Goal: Transaction & Acquisition: Purchase product/service

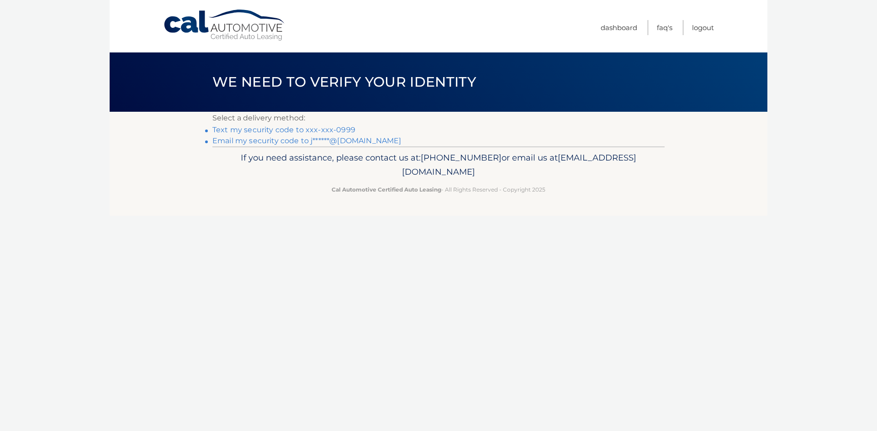
click at [259, 131] on link "Text my security code to xxx-xxx-0999" at bounding box center [283, 130] width 143 height 9
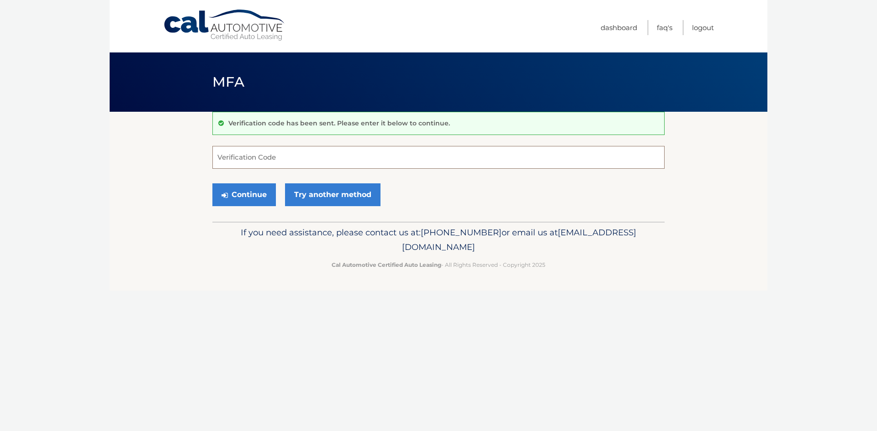
click at [236, 149] on input "Verification Code" at bounding box center [438, 157] width 452 height 23
type input "028405"
click at [260, 197] on button "Continue" at bounding box center [243, 195] width 63 height 23
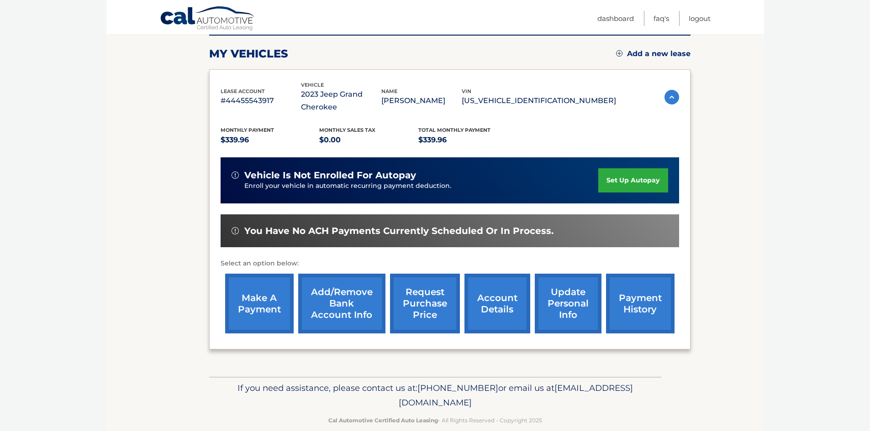
scroll to position [135, 0]
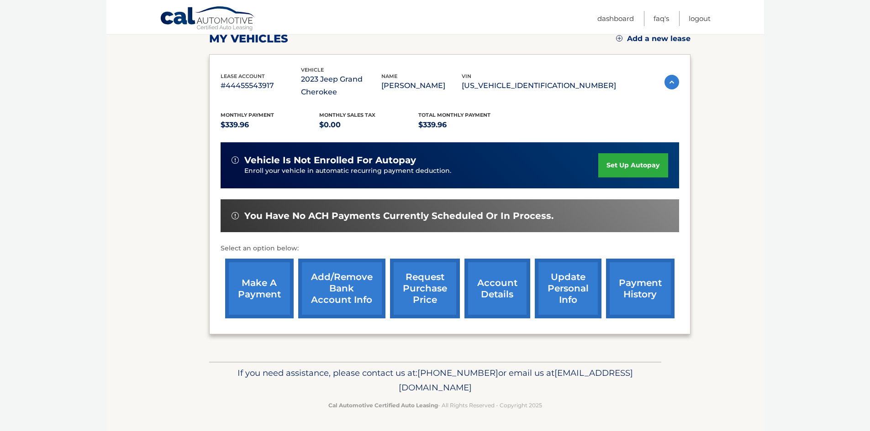
click at [242, 303] on link "make a payment" at bounding box center [259, 289] width 68 height 60
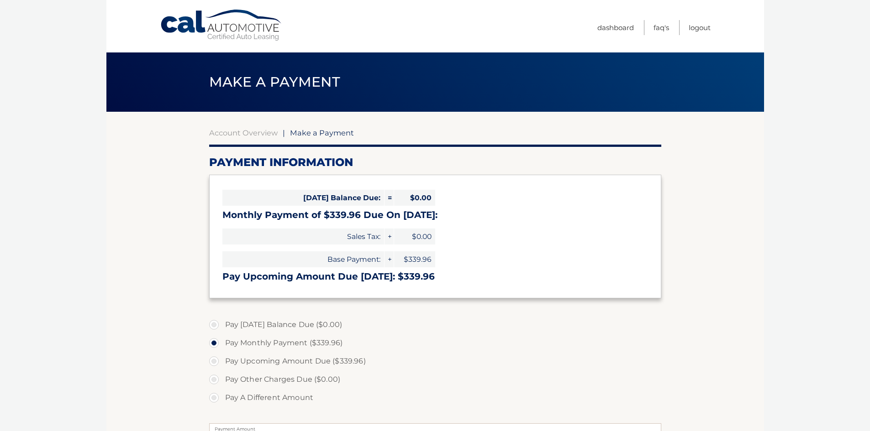
select select "NzIzMmU0Y2YtNTE4ZC00YTE1LWEyMDctODNhZjI1MDdmZjI1"
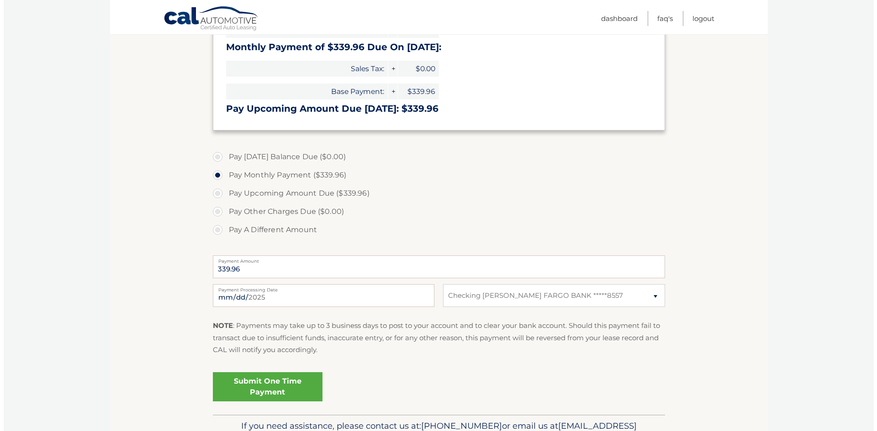
scroll to position [183, 0]
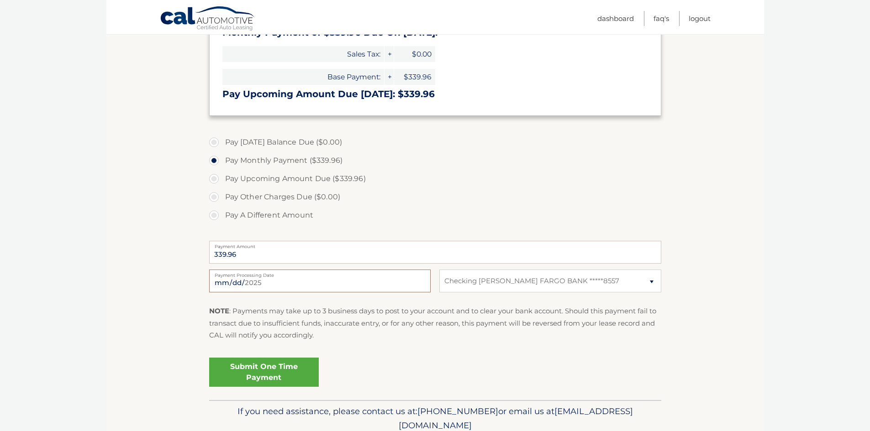
click at [360, 282] on input "2025-09-02" at bounding box center [319, 281] width 221 height 23
type input "2025-09-22"
click at [260, 373] on link "Submit One Time Payment" at bounding box center [264, 372] width 110 height 29
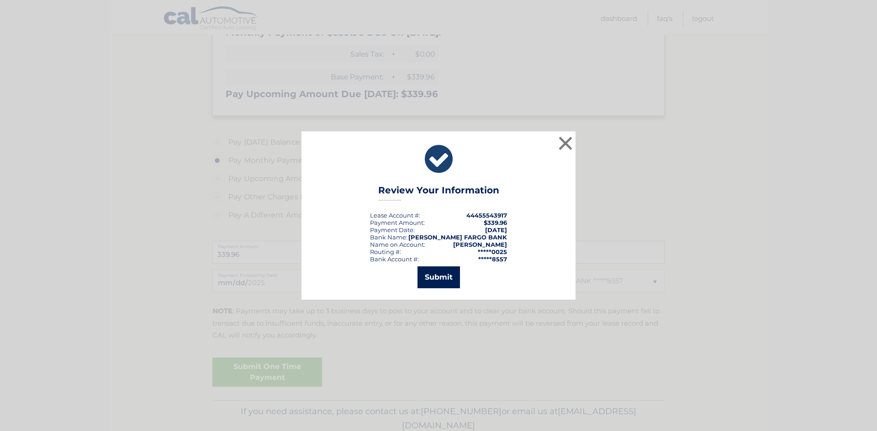
click at [443, 278] on button "Submit" at bounding box center [438, 278] width 42 height 22
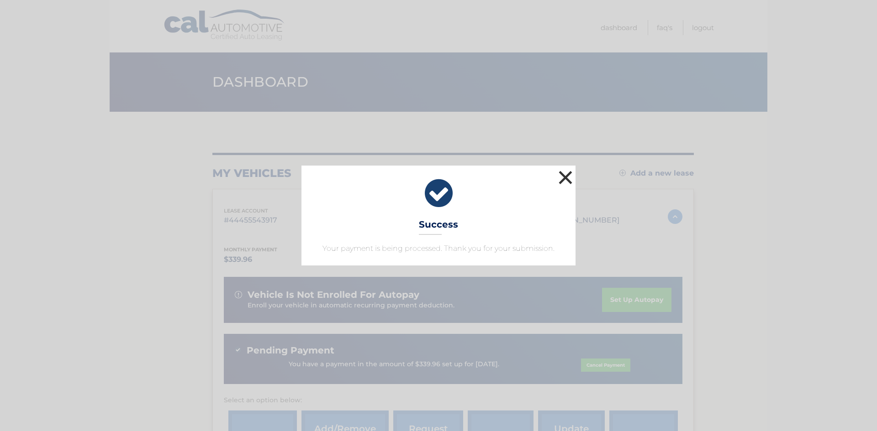
click at [565, 182] on button "×" at bounding box center [565, 177] width 18 height 18
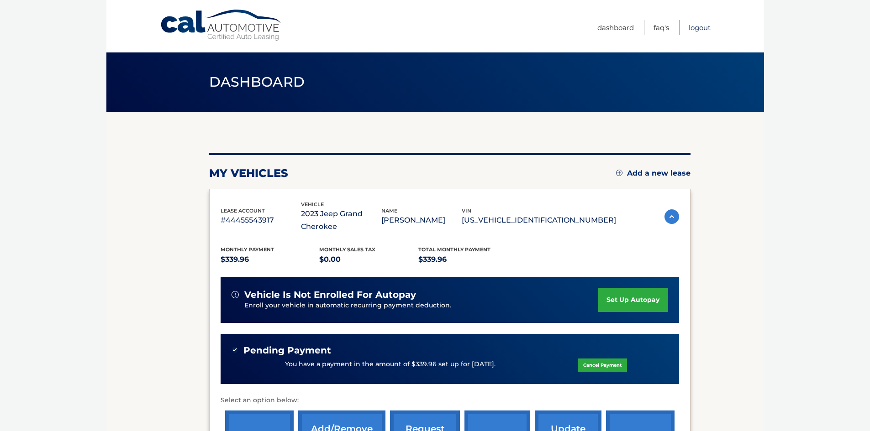
click at [701, 28] on link "Logout" at bounding box center [699, 27] width 22 height 15
